Goal: Task Accomplishment & Management: Use online tool/utility

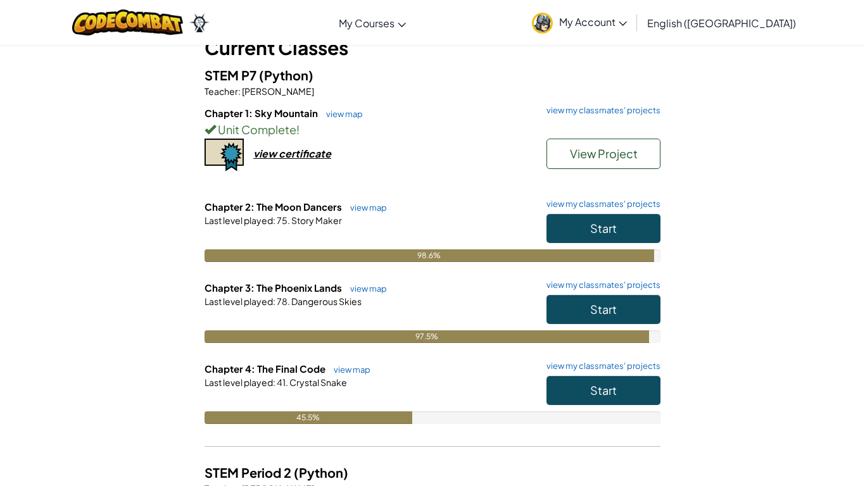
scroll to position [87, 0]
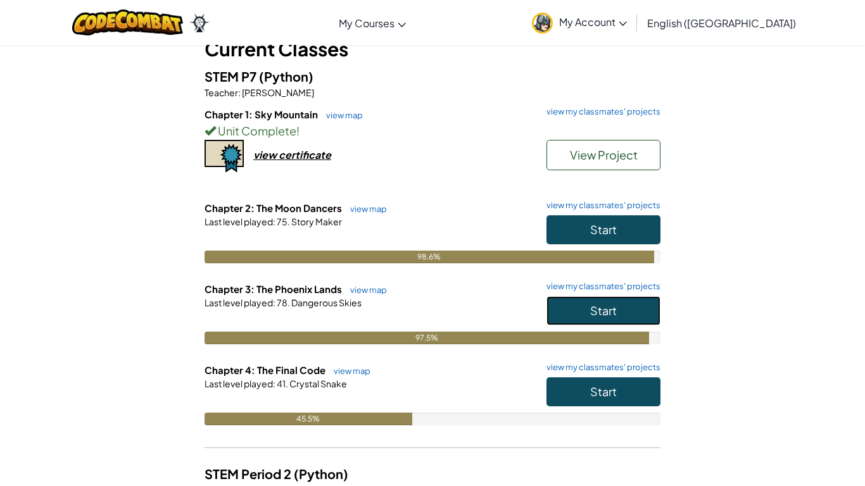
click at [592, 312] on span "Start" at bounding box center [603, 310] width 27 height 15
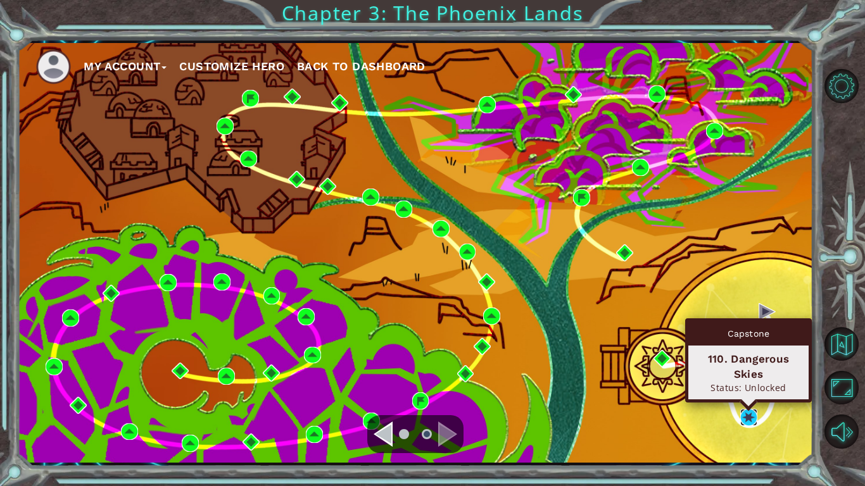
click at [747, 412] on img at bounding box center [748, 417] width 17 height 17
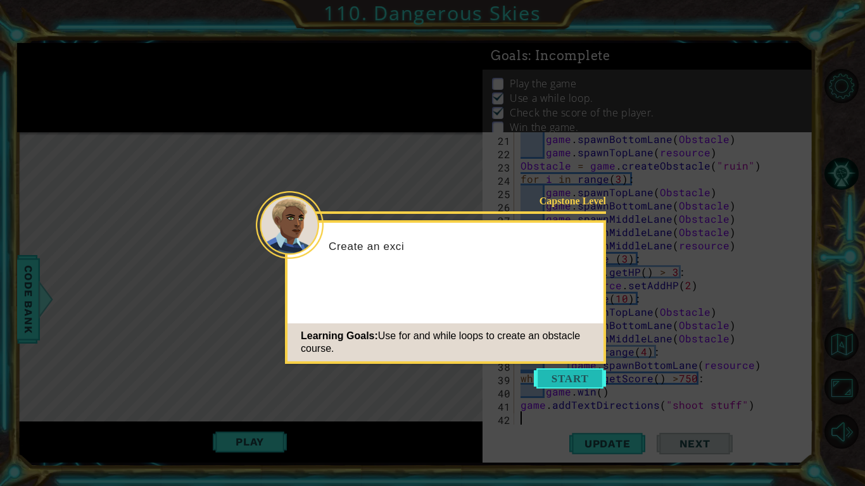
scroll to position [266, 0]
click at [541, 371] on button "Start" at bounding box center [570, 379] width 72 height 20
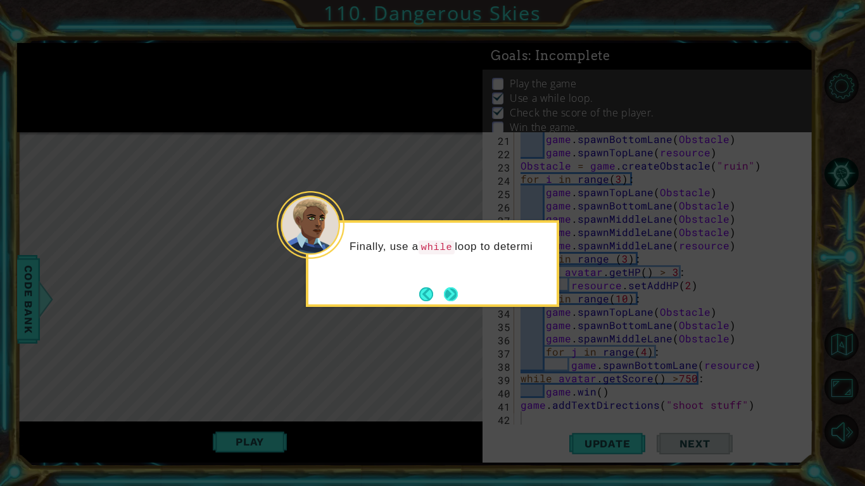
click at [457, 296] on button "Next" at bounding box center [451, 294] width 14 height 14
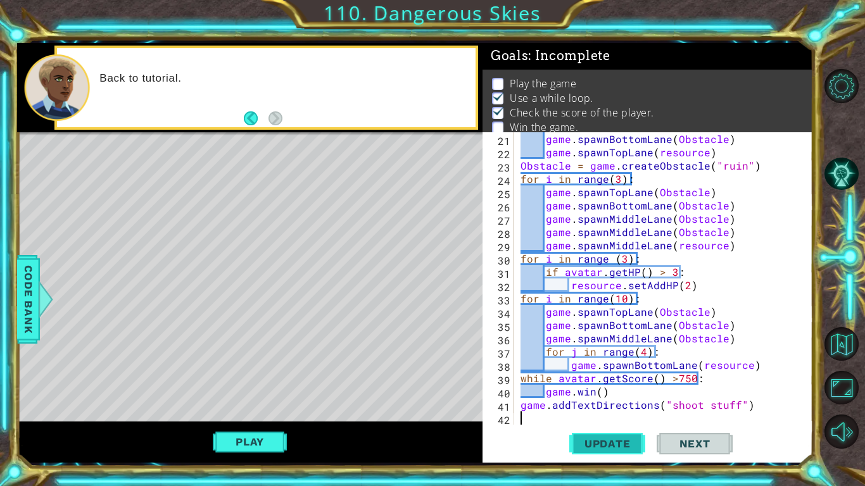
click at [612, 445] on span "Update" at bounding box center [608, 444] width 72 height 13
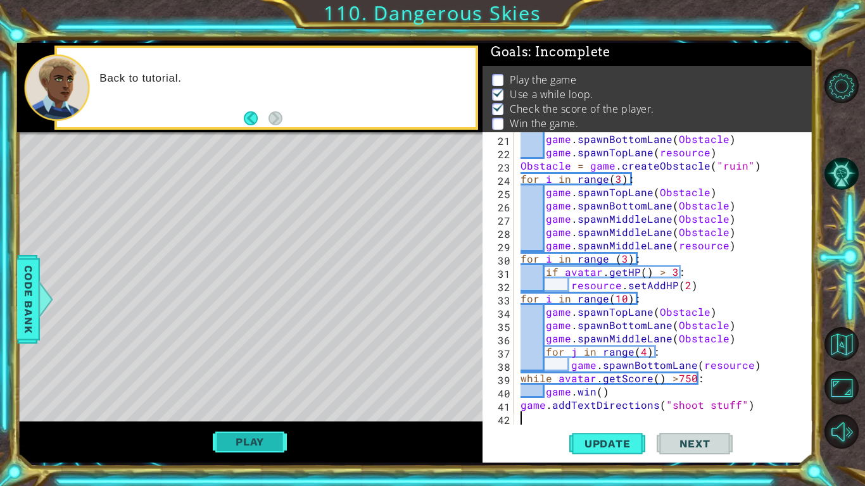
scroll to position [4, 0]
click at [225, 439] on button "Play" at bounding box center [250, 442] width 74 height 24
